Goal: Task Accomplishment & Management: Manage account settings

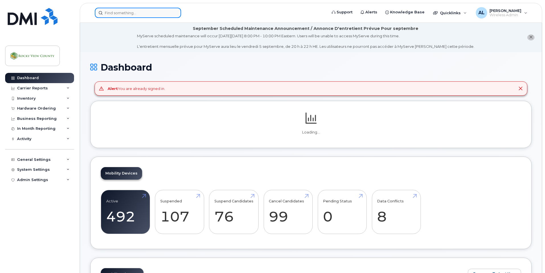
click at [136, 15] on input at bounding box center [138, 13] width 86 height 10
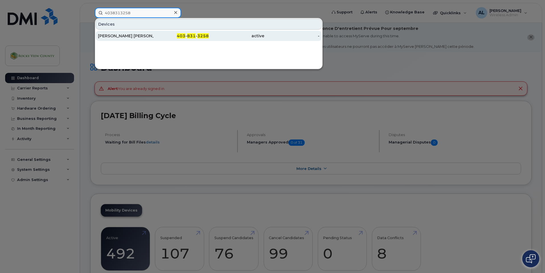
type input "4038313258"
click at [133, 36] on div "[PERSON_NAME] [PERSON_NAME]" at bounding box center [126, 36] width 56 height 6
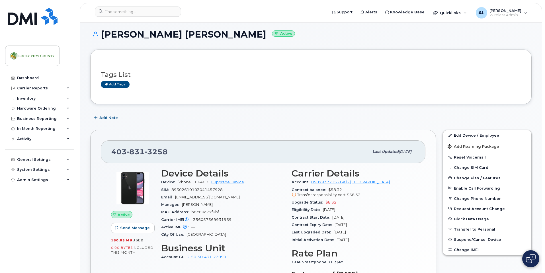
scroll to position [85, 0]
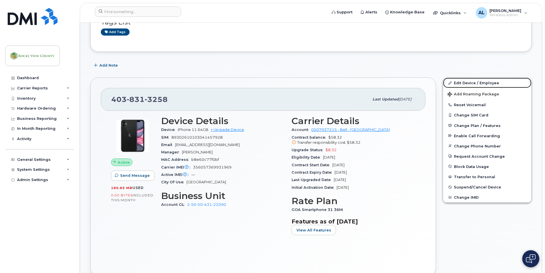
drag, startPoint x: 488, startPoint y: 83, endPoint x: 426, endPoint y: 92, distance: 62.5
click at [488, 83] on link "Edit Device / Employee" at bounding box center [487, 83] width 88 height 10
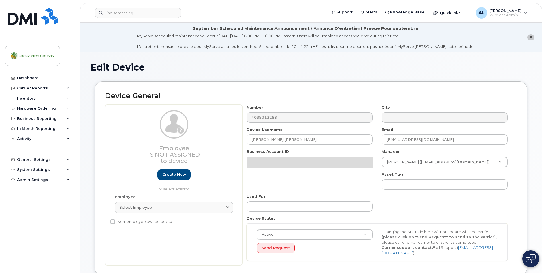
select select "29629323"
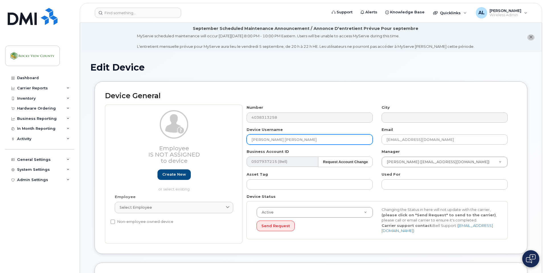
drag, startPoint x: 326, startPoint y: 141, endPoint x: 163, endPoint y: 130, distance: 163.2
click at [163, 130] on div "Employee Is not assigned to device Create new or select existing Employee Selec…" at bounding box center [311, 174] width 412 height 139
type input "Vacant Cemetery"
click at [385, 235] on div "Active Active Suspended Cancelled Send Request Changing the Status in here will…" at bounding box center [377, 220] width 261 height 38
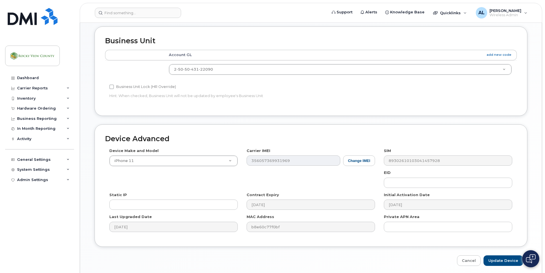
scroll to position [255, 0]
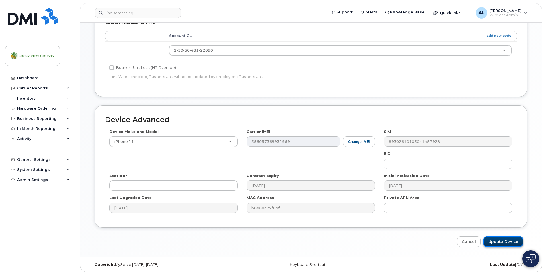
click at [501, 239] on input "Update Device" at bounding box center [503, 241] width 40 height 11
type input "Saving..."
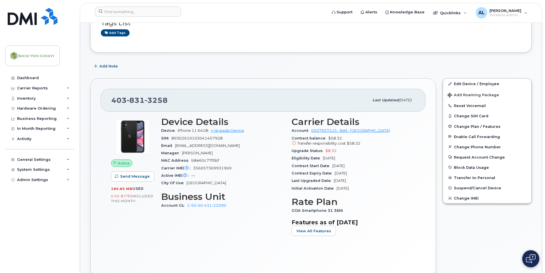
scroll to position [85, 0]
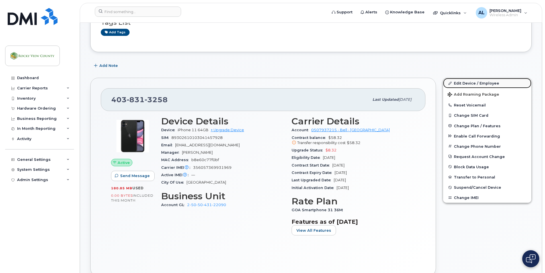
click at [454, 84] on link "Edit Device / Employee" at bounding box center [487, 83] width 88 height 10
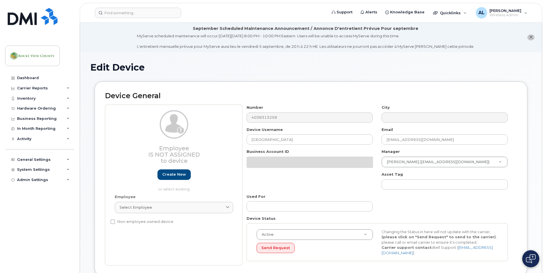
select select "29629323"
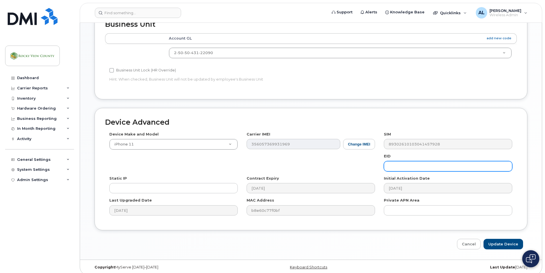
scroll to position [255, 0]
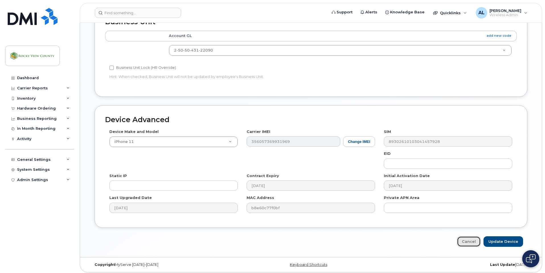
click at [465, 236] on link "Cancel" at bounding box center [469, 241] width 24 height 11
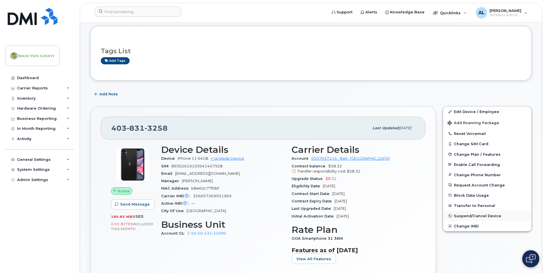
scroll to position [57, 0]
click at [457, 213] on button "Suspend/Cancel Device" at bounding box center [487, 215] width 88 height 10
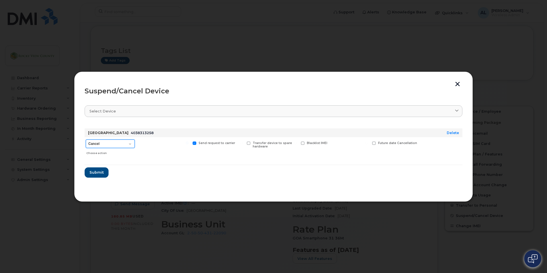
click at [110, 142] on select "Cancel Suspend - Extend Suspension Suspend - Reduced Rate Suspend - Full Rate S…" at bounding box center [110, 144] width 49 height 9
select select "[object Object]"
click at [86, 140] on select "Cancel Suspend - Extend Suspension Suspend - Reduced Rate Suspend - Full Rate S…" at bounding box center [110, 144] width 49 height 9
click at [97, 173] on span "Submit" at bounding box center [96, 172] width 14 height 5
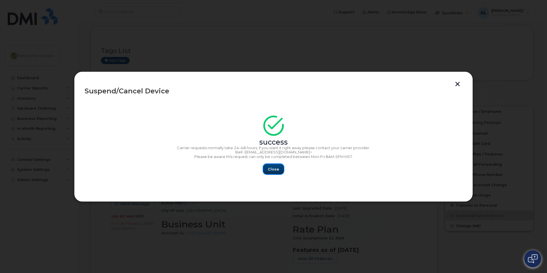
click at [269, 171] on span "Close" at bounding box center [273, 169] width 11 height 5
